Goal: Task Accomplishment & Management: Manage account settings

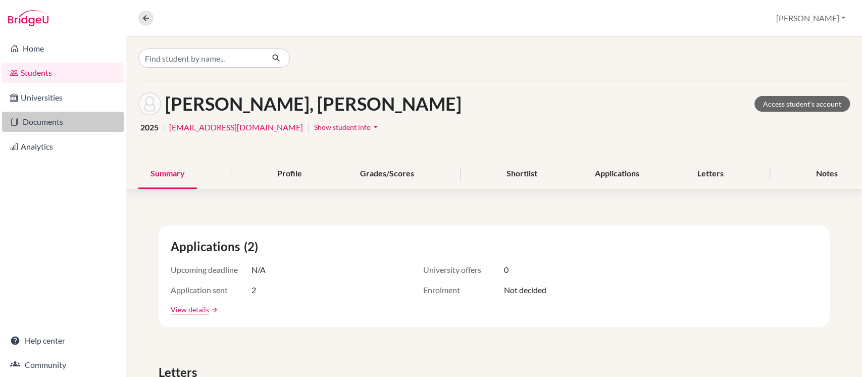
click at [55, 122] on link "Documents" at bounding box center [63, 122] width 122 height 20
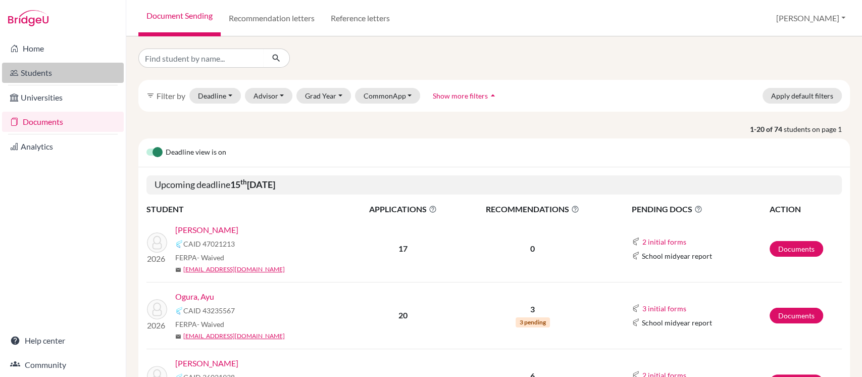
click at [49, 73] on link "Students" at bounding box center [63, 73] width 122 height 20
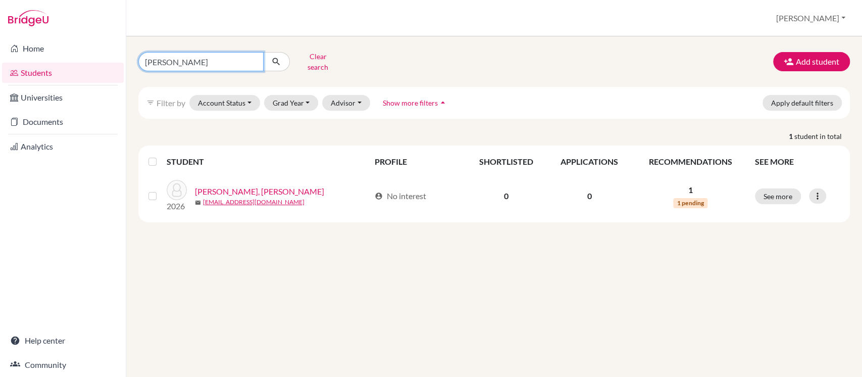
click at [251, 59] on input "An-Chen Wu" at bounding box center [200, 61] width 125 height 19
click at [188, 59] on input "Find student by name..." at bounding box center [200, 61] width 125 height 19
type input "[PERSON_NAME]"
click button "submit" at bounding box center [276, 61] width 27 height 19
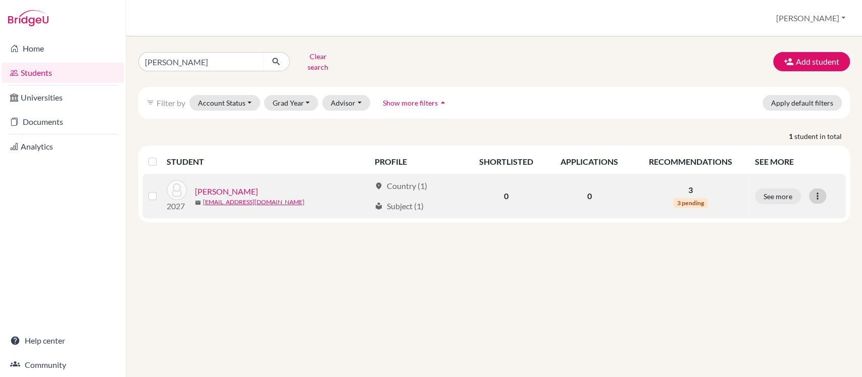
click at [821, 191] on icon at bounding box center [817, 196] width 10 height 10
click at [784, 209] on button "Edit student" at bounding box center [773, 217] width 80 height 16
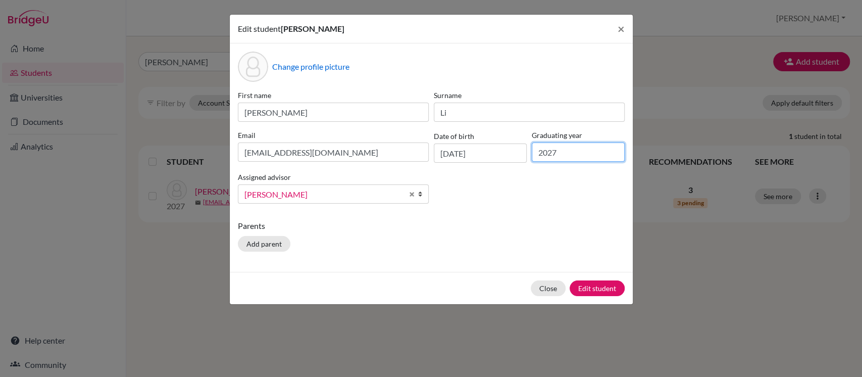
click at [594, 155] on input "2027" at bounding box center [577, 151] width 93 height 19
type input "2026"
click at [595, 285] on button "Edit student" at bounding box center [596, 288] width 55 height 16
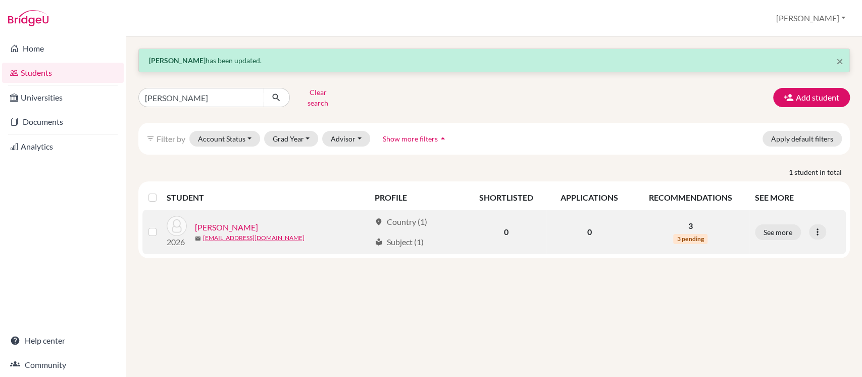
click at [216, 221] on link "Li, Andy" at bounding box center [226, 227] width 63 height 12
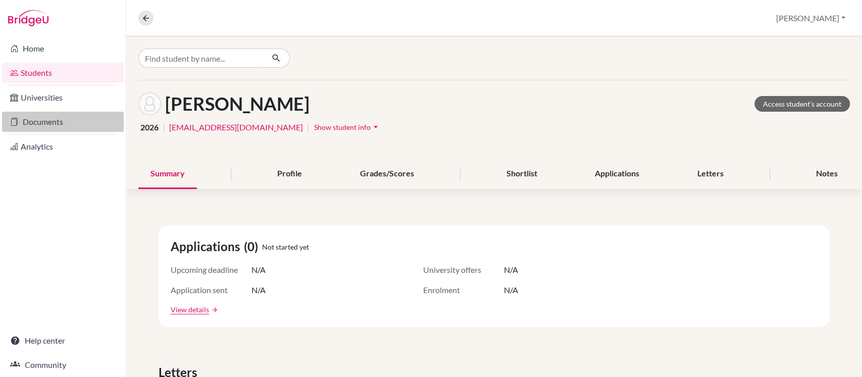
click at [48, 120] on link "Documents" at bounding box center [63, 122] width 122 height 20
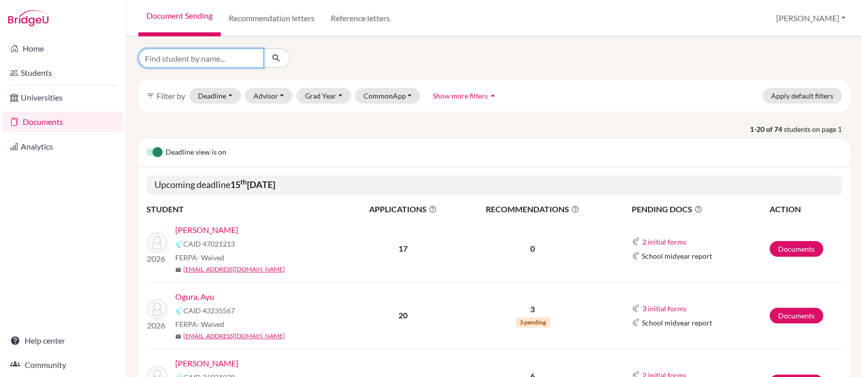
click at [184, 51] on input "Find student by name..." at bounding box center [200, 57] width 125 height 19
type input "[PERSON_NAME]"
click button "submit" at bounding box center [276, 57] width 27 height 19
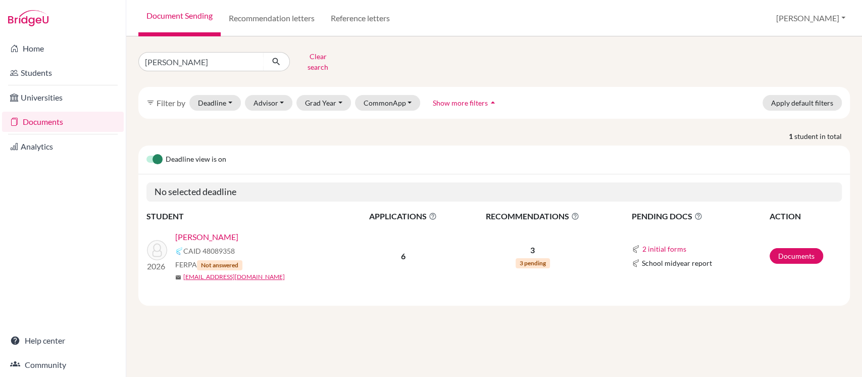
click at [182, 231] on link "[PERSON_NAME]" at bounding box center [206, 237] width 63 height 12
